Goal: Information Seeking & Learning: Learn about a topic

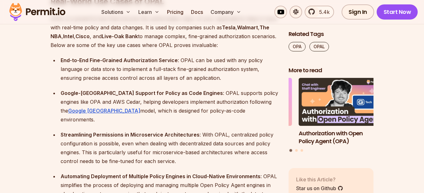
scroll to position [2055, 0]
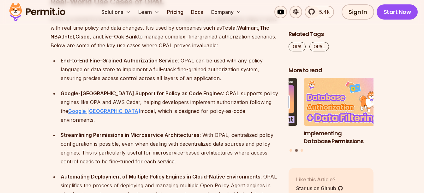
click at [74, 108] on link "Google [GEOGRAPHIC_DATA]" at bounding box center [104, 111] width 72 height 6
